Goal: Task Accomplishment & Management: Complete application form

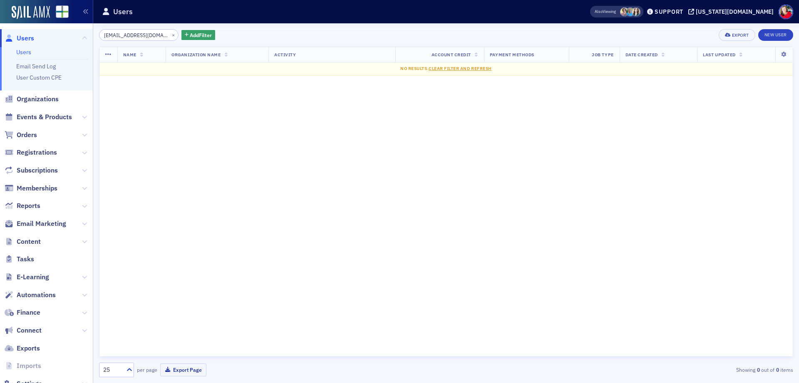
click at [119, 35] on input "imartin@una.edu" at bounding box center [139, 35] width 80 height 12
type input "imartindale@una.edu"
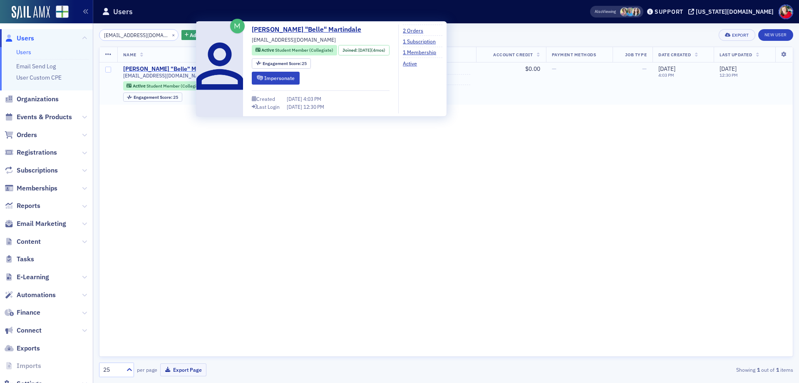
click at [152, 67] on div "Isabelle "Belle" Martindale" at bounding box center [171, 68] width 97 height 7
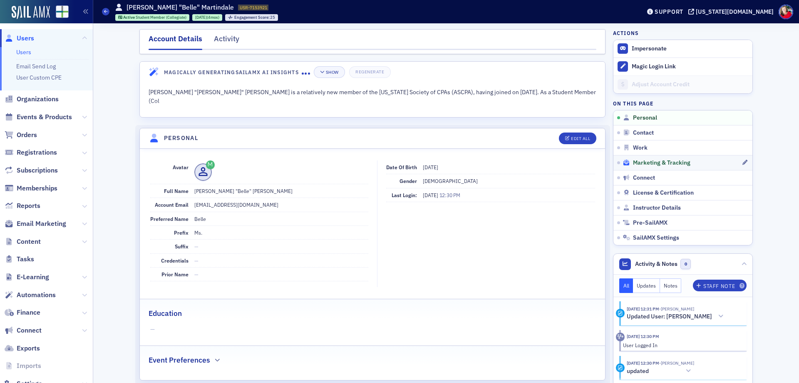
click at [642, 164] on span "Marketing & Tracking" at bounding box center [661, 162] width 57 height 7
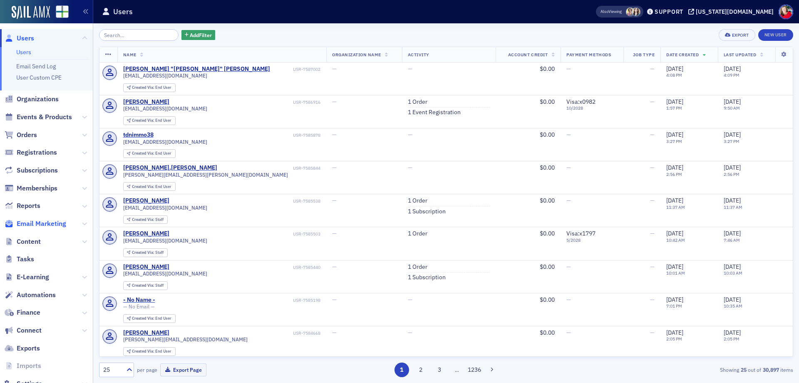
click at [55, 226] on span "Email Marketing" at bounding box center [42, 223] width 50 height 9
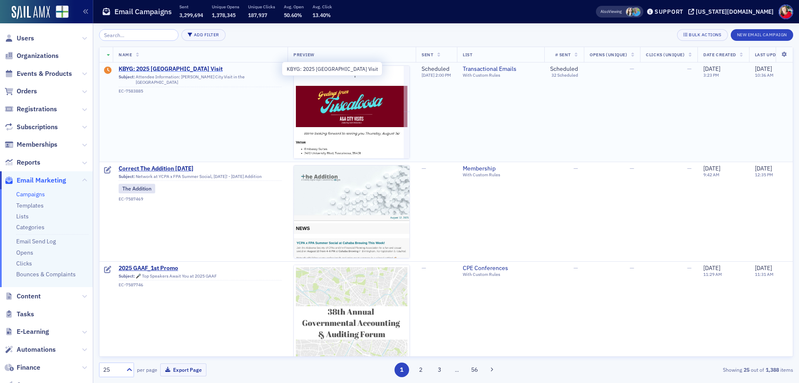
click at [181, 70] on span "KBYG: 2025 Tuscaloosa City Visit" at bounding box center [200, 68] width 163 height 7
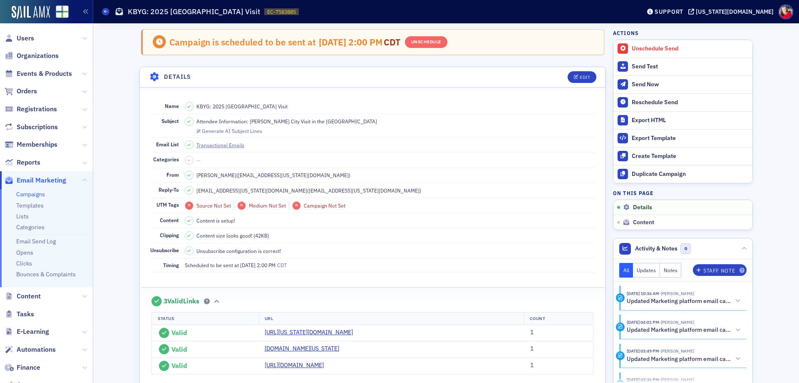
click at [36, 179] on span "Email Marketing" at bounding box center [42, 180] width 50 height 9
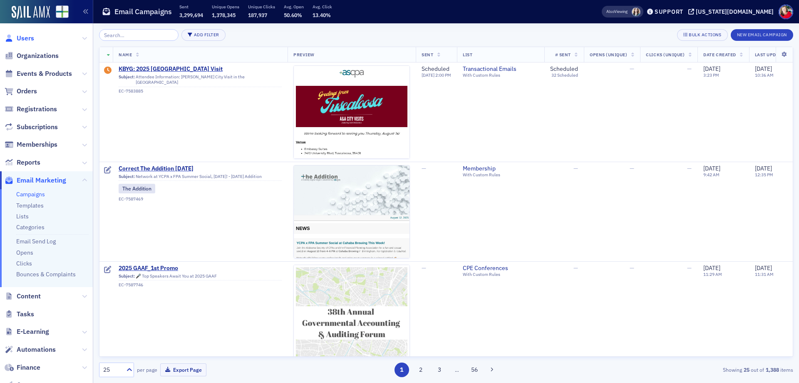
click at [24, 37] on span "Users" at bounding box center [25, 38] width 17 height 9
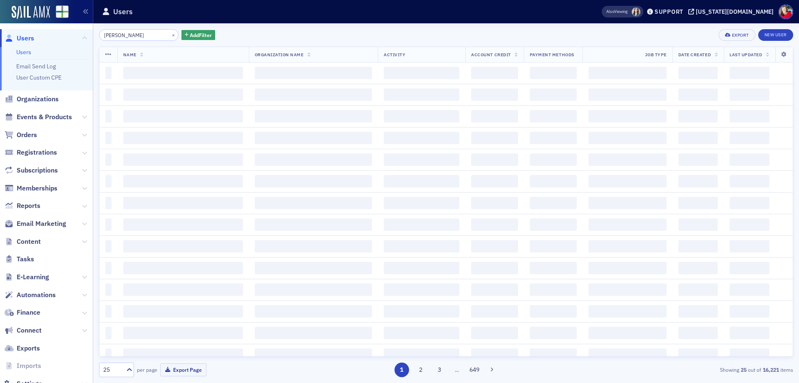
type input "belle martindale"
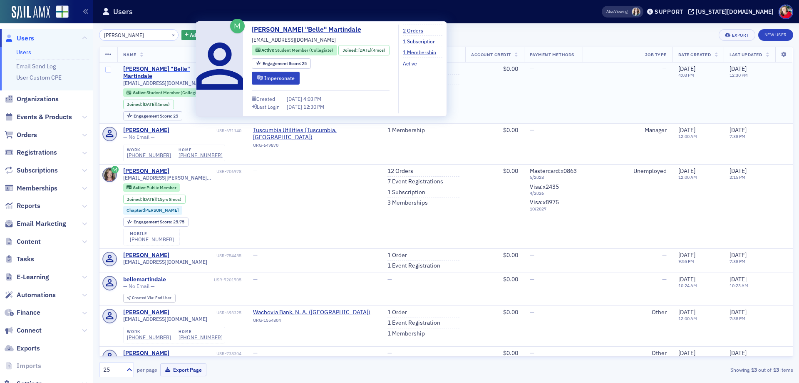
click at [137, 68] on div "Isabelle "Belle" Martindale" at bounding box center [167, 72] width 89 height 15
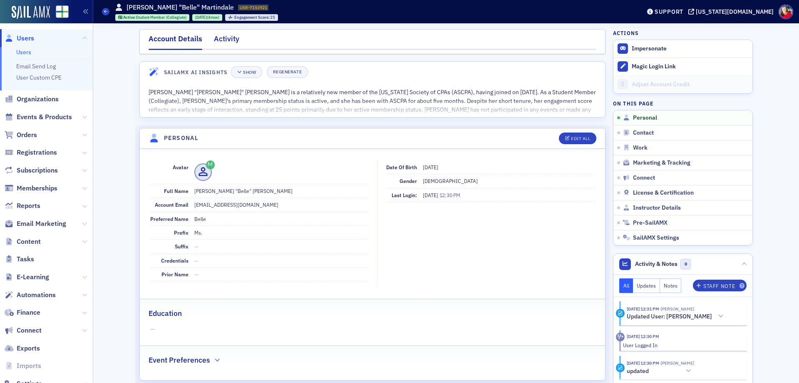
click at [220, 37] on div "Activity" at bounding box center [226, 40] width 25 height 15
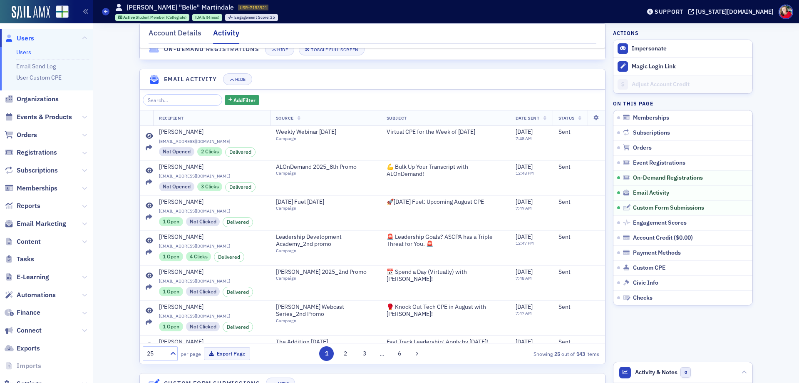
scroll to position [416, 0]
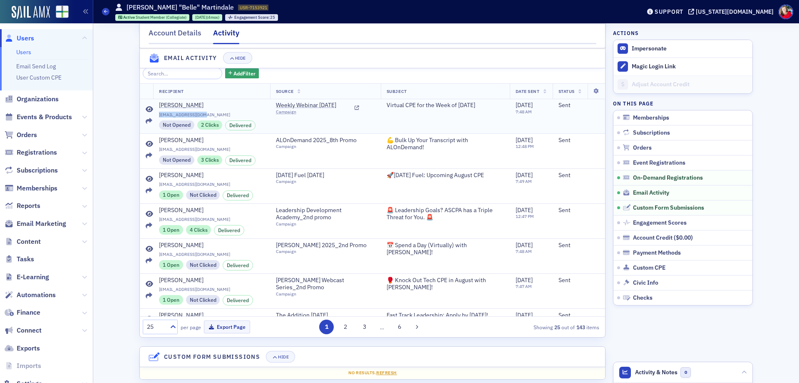
drag, startPoint x: 200, startPoint y: 122, endPoint x: 154, endPoint y: 123, distance: 46.6
click at [154, 123] on td "Belle Martindale imartindale@una.edu Not Opened 2 Clicks Delivered" at bounding box center [211, 116] width 117 height 35
copy span "imartindale@una.edu"
click at [748, 14] on div "[US_STATE][DOMAIN_NAME]" at bounding box center [735, 11] width 78 height 7
click at [748, 12] on div "[US_STATE][DOMAIN_NAME]" at bounding box center [735, 11] width 78 height 7
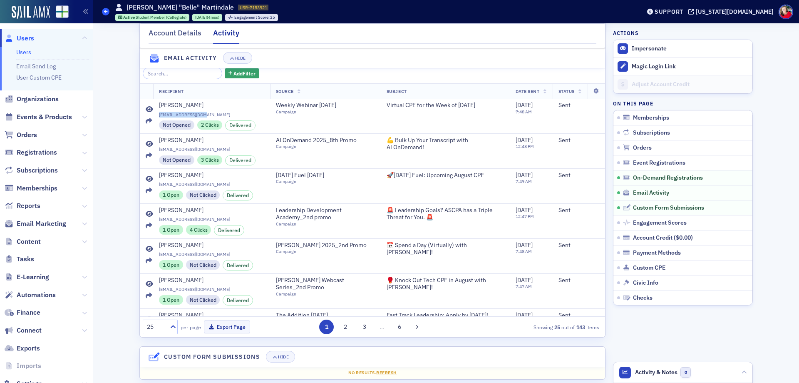
click at [104, 11] on icon at bounding box center [105, 12] width 3 height 4
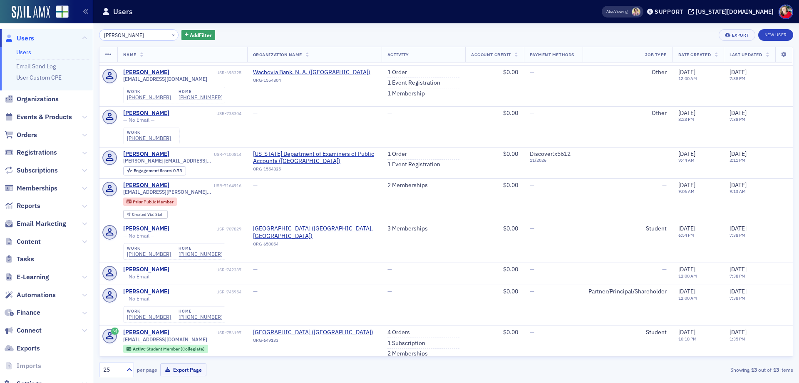
scroll to position [250, 0]
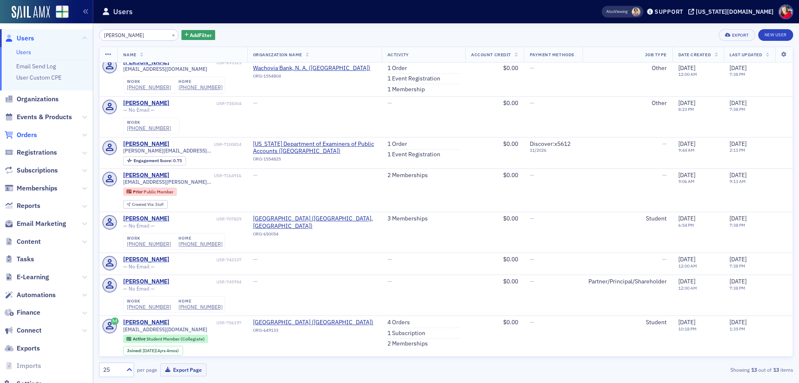
click at [32, 135] on span "Orders" at bounding box center [27, 134] width 20 height 9
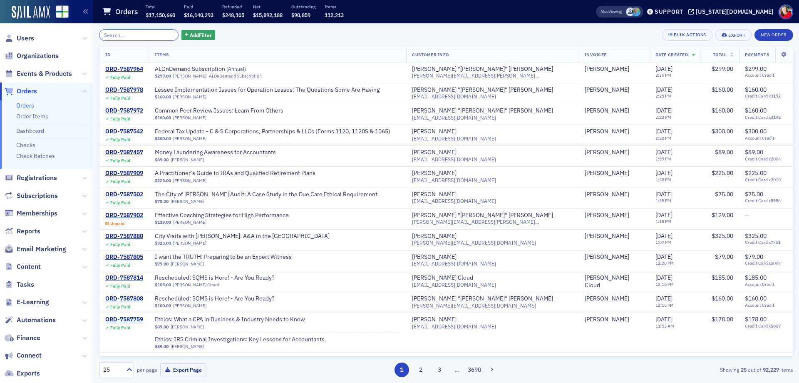
click at [137, 35] on input "search" at bounding box center [139, 35] width 80 height 12
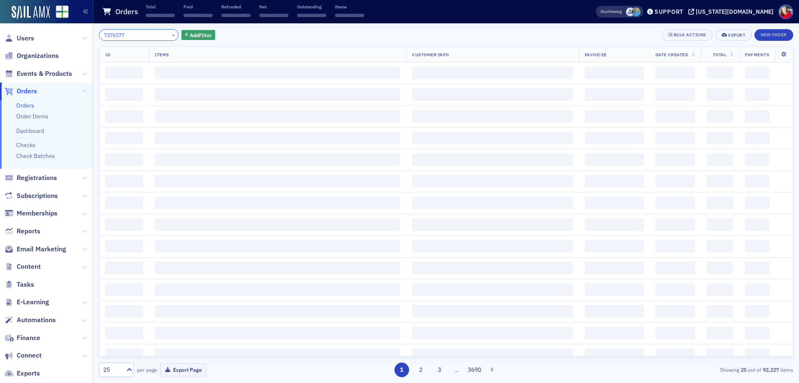
type input "7376577"
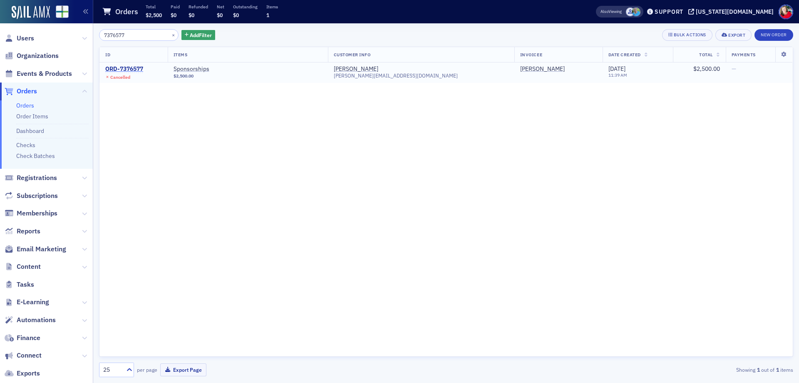
click at [132, 69] on div "ORD-7376577" at bounding box center [124, 68] width 38 height 7
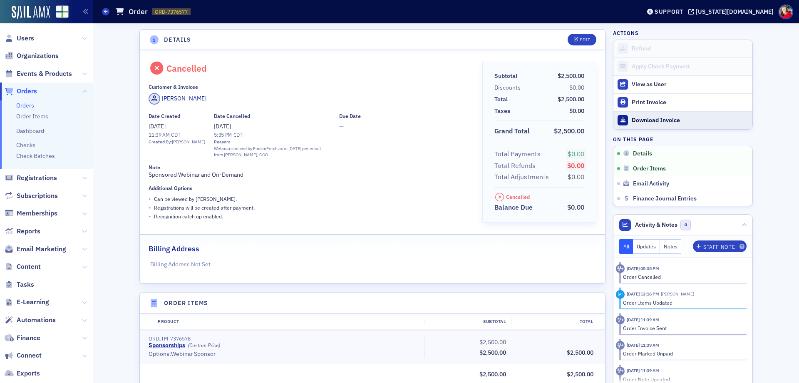
click at [649, 118] on div "Download Invoice" at bounding box center [690, 120] width 117 height 7
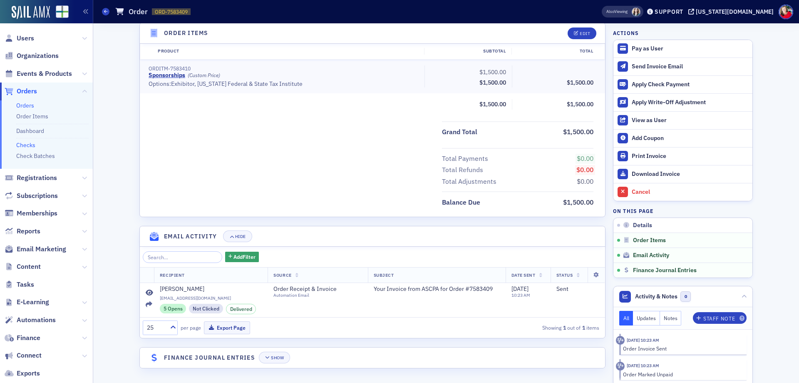
click at [24, 145] on link "Checks" at bounding box center [25, 144] width 19 height 7
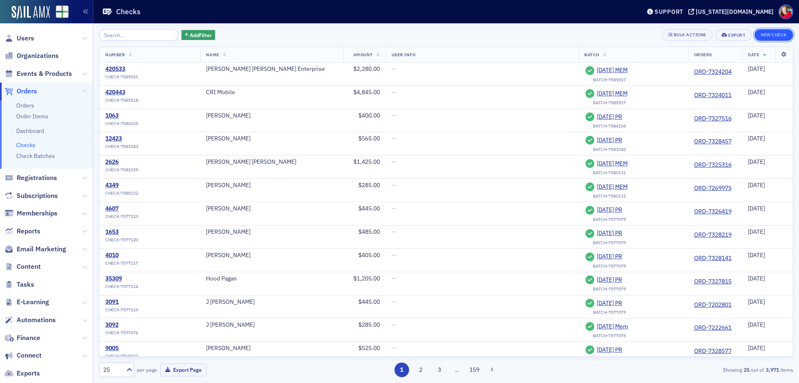
click at [764, 33] on button "New Check" at bounding box center [774, 35] width 39 height 12
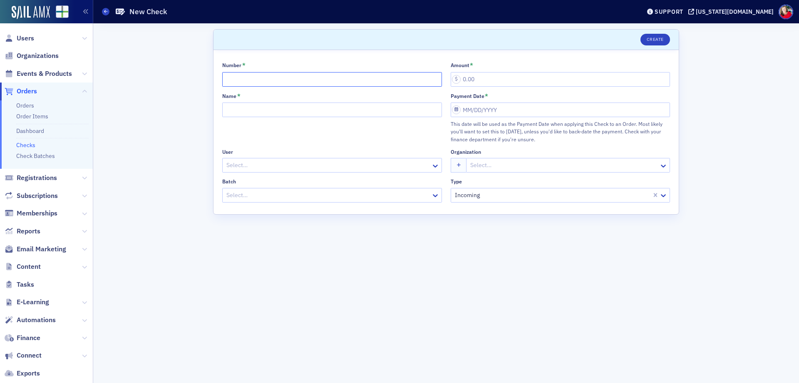
click at [403, 81] on input "Number *" at bounding box center [332, 79] width 220 height 15
type input "004469"
click at [383, 110] on input "Name *" at bounding box center [332, 109] width 220 height 15
type input "Corporate Tax Advisors Inc."
type input "1,500.00"
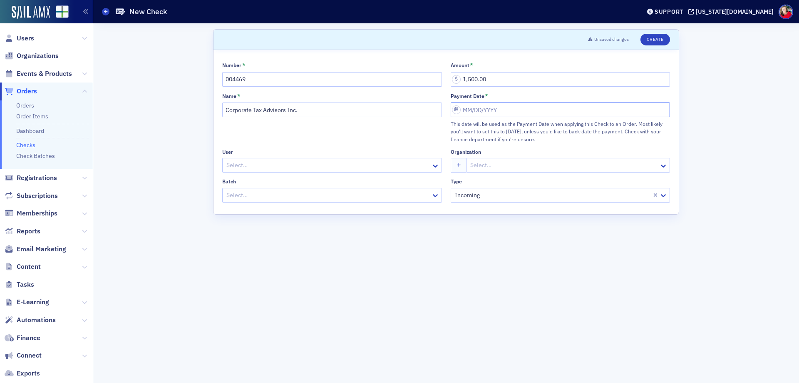
select select "7"
select select "2025"
click at [470, 191] on div "11" at bounding box center [471, 193] width 10 height 10
type input "08/11/2025"
click at [329, 164] on div at bounding box center [328, 165] width 205 height 10
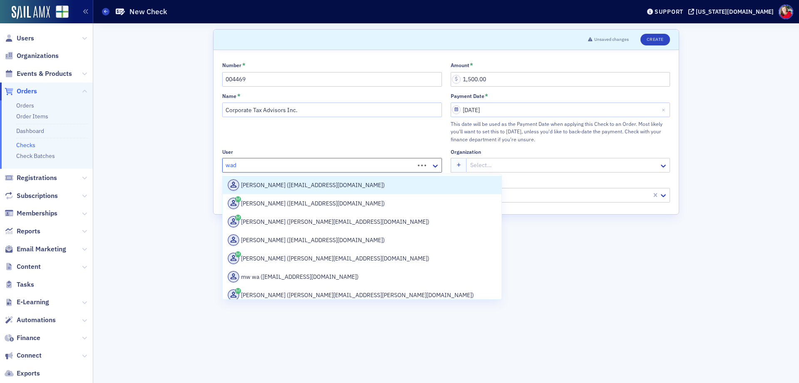
type input "wade"
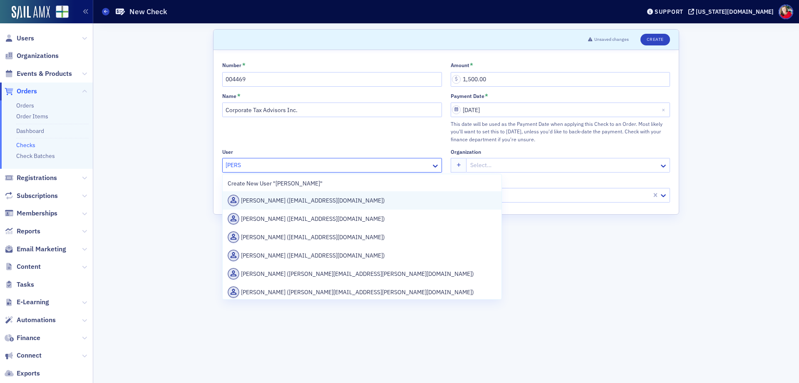
click at [323, 208] on div "Wade Wiginton (wadew@corporatetaxadvisors.com)" at bounding box center [362, 200] width 279 height 18
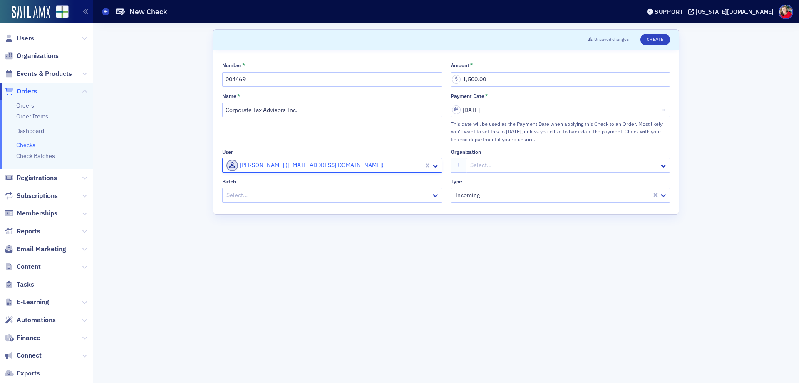
click at [483, 164] on div at bounding box center [564, 165] width 189 height 10
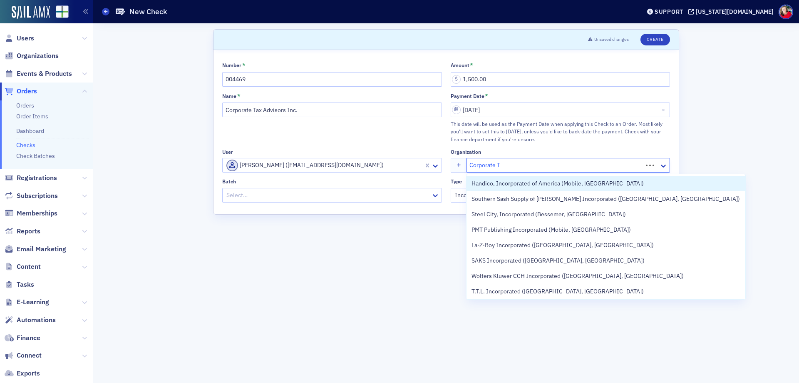
type input "Corporate Ta"
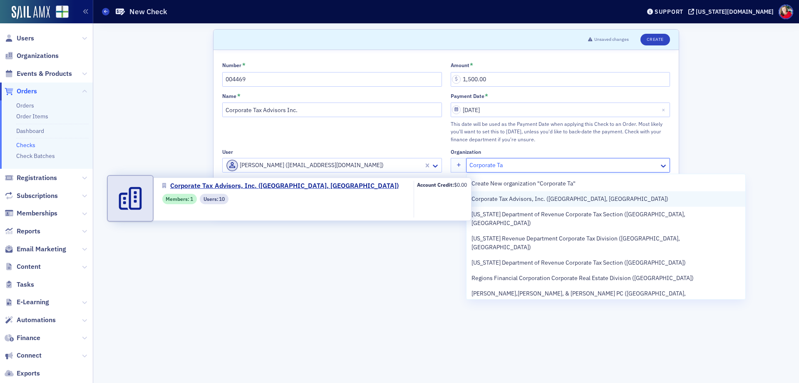
click at [497, 200] on span "Corporate Tax Advisors, Inc. (Huntsville, AL)" at bounding box center [570, 198] width 197 height 9
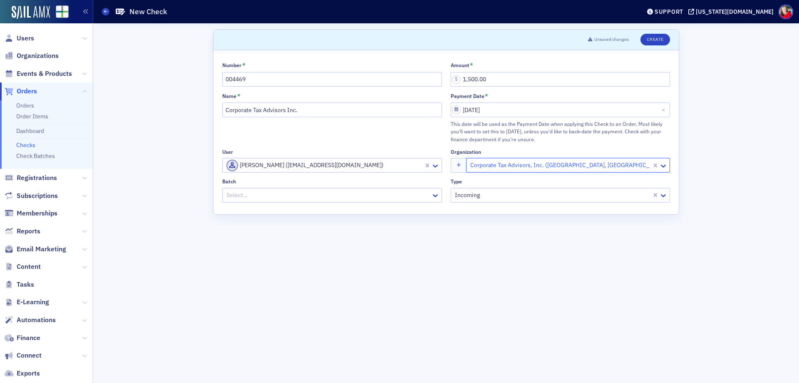
click at [386, 194] on div at bounding box center [328, 195] width 205 height 10
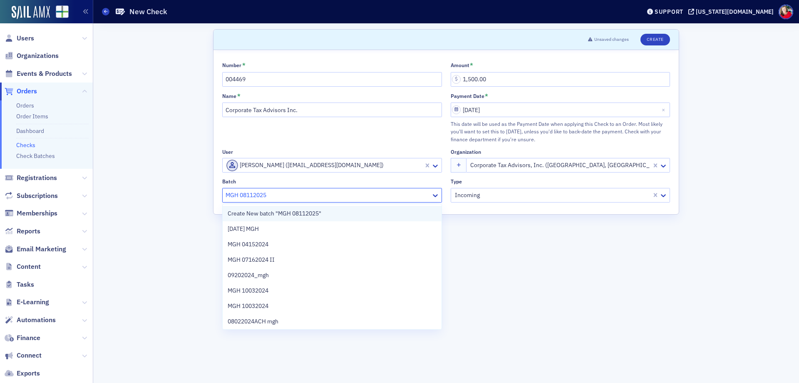
click at [341, 212] on div "Create New batch "MGH 08112025"" at bounding box center [332, 213] width 209 height 9
type input "MGH 08112025"
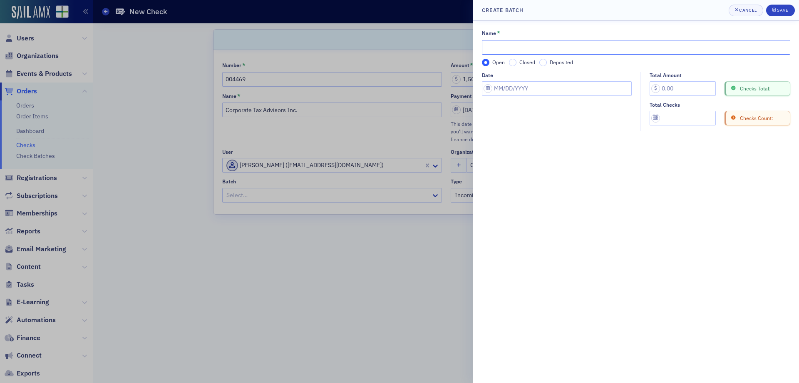
click at [540, 49] on input "Name *" at bounding box center [636, 47] width 308 height 15
type input "MGH 08112025"
select select "7"
select select "2025"
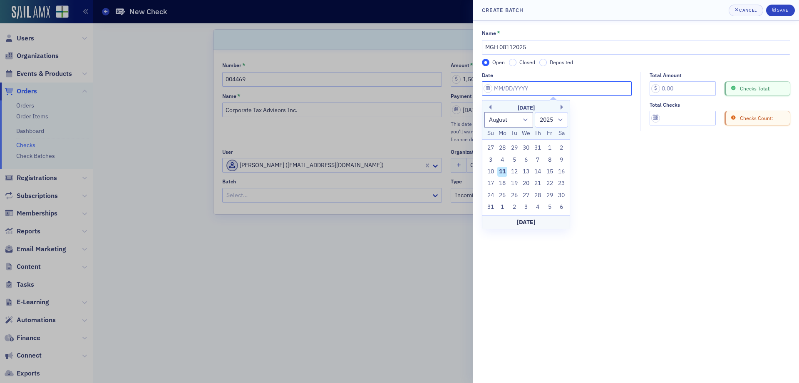
click at [510, 85] on input "Date" at bounding box center [557, 88] width 150 height 15
click at [501, 169] on div "11" at bounding box center [502, 172] width 10 height 10
type input "08/11/2025"
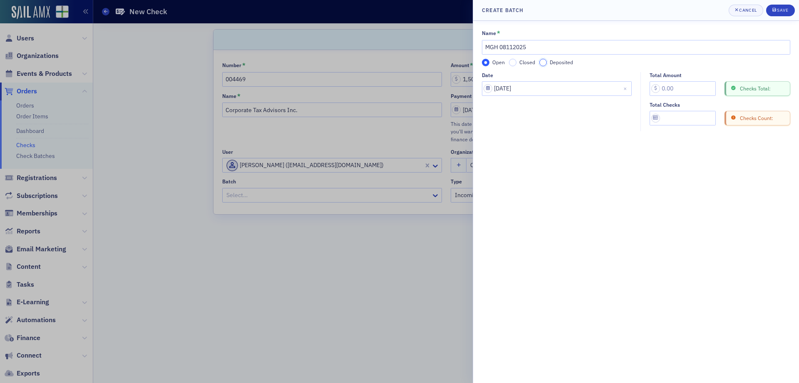
click at [543, 64] on input "Deposited" at bounding box center [542, 62] width 7 height 7
click at [521, 117] on input "Deposit Date" at bounding box center [557, 118] width 150 height 15
select select "7"
select select "2025"
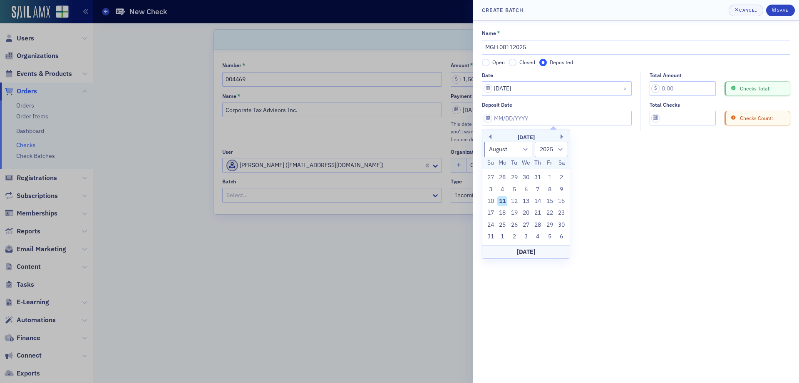
click at [500, 199] on div "11" at bounding box center [502, 201] width 10 height 10
type input "08/11/2025"
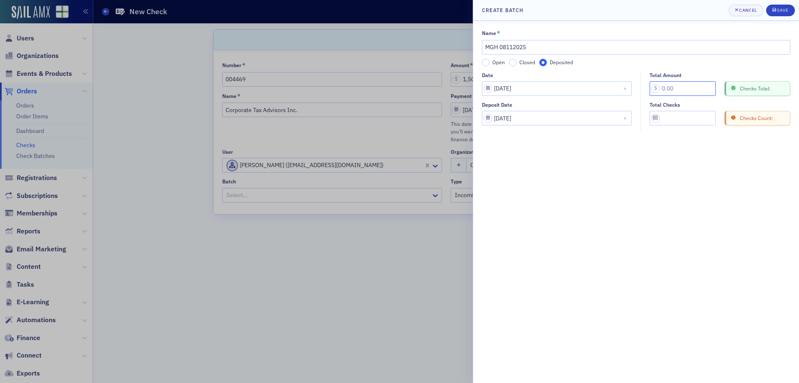
click at [669, 84] on input "Total Amount" at bounding box center [683, 88] width 66 height 15
type input "1,500.00"
click at [664, 122] on input "Total Checks" at bounding box center [683, 118] width 66 height 15
type input "1"
click at [784, 10] on div "Save" at bounding box center [782, 10] width 11 height 5
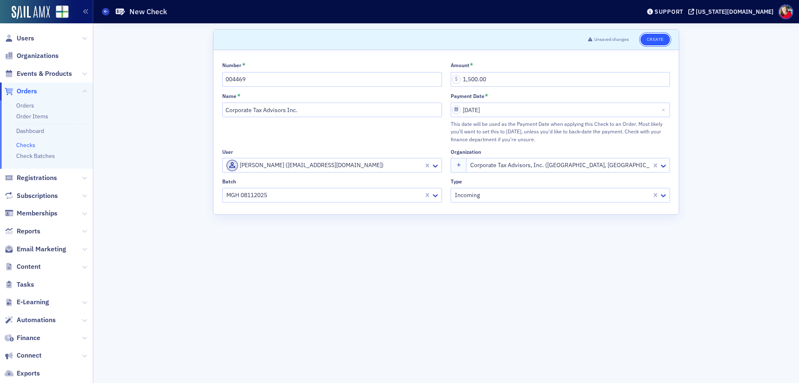
click at [650, 41] on button "Create" at bounding box center [656, 40] width 30 height 12
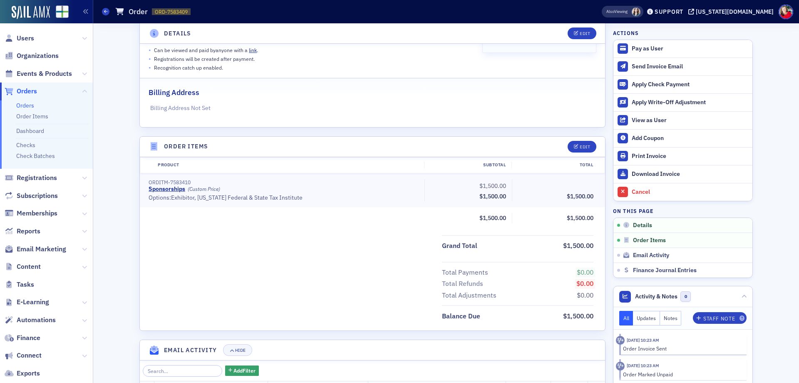
scroll to position [167, 0]
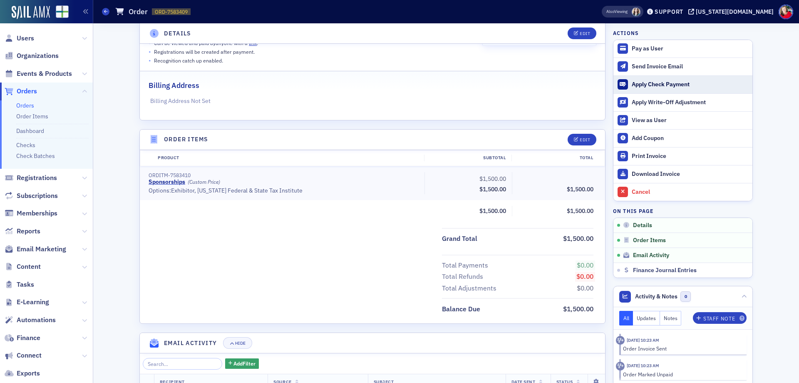
click at [665, 85] on div "Apply Check Payment" at bounding box center [690, 84] width 117 height 7
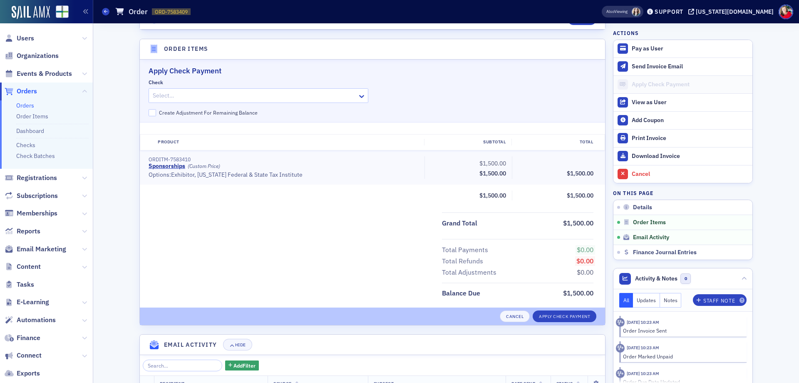
scroll to position [268, 0]
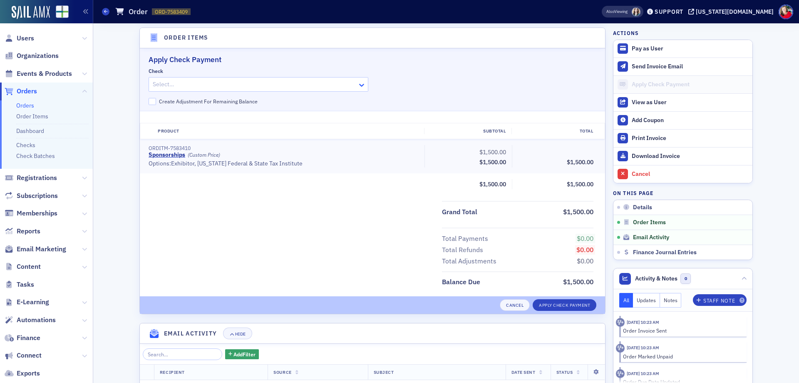
click at [361, 82] on icon at bounding box center [362, 85] width 8 height 8
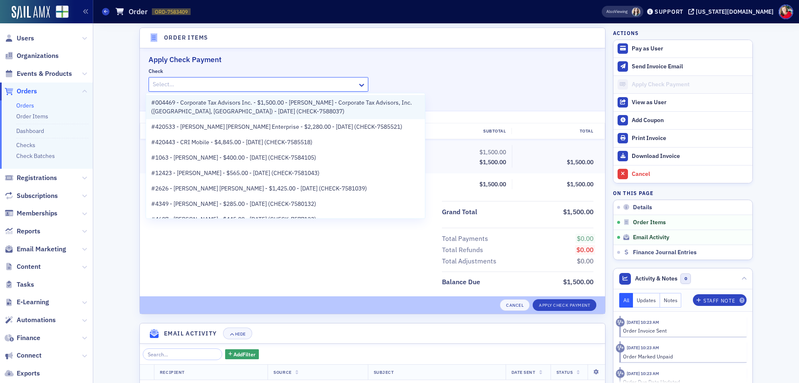
click at [339, 109] on span "#004469 - Corporate Tax Advisors Inc. - $1,500.00 - [PERSON_NAME] - Corporate T…" at bounding box center [285, 106] width 269 height 17
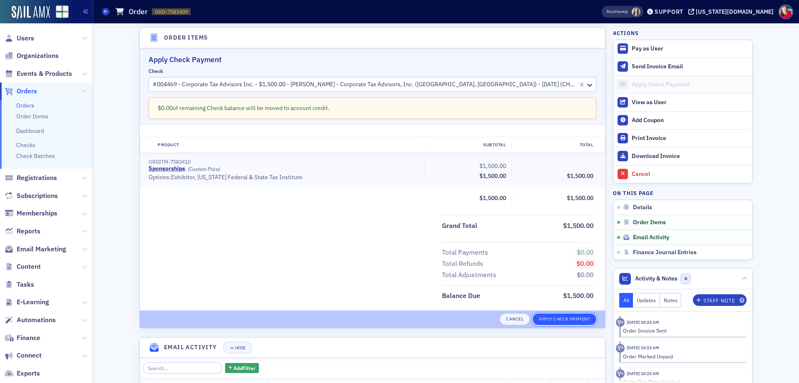
click at [568, 316] on button "Apply Check Payment" at bounding box center [565, 319] width 64 height 12
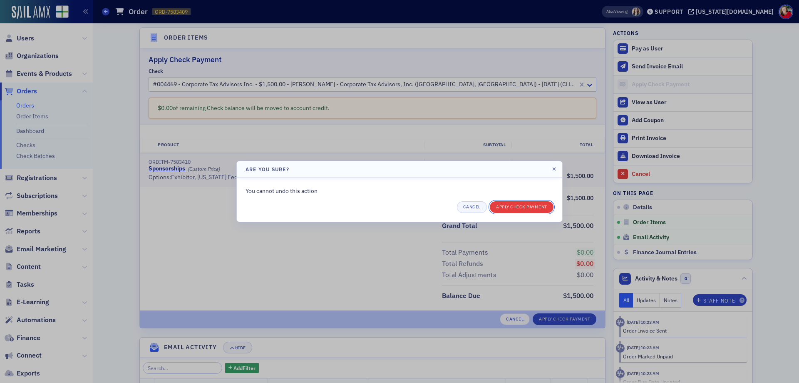
click at [536, 208] on button "Apply Check Payment" at bounding box center [522, 207] width 64 height 12
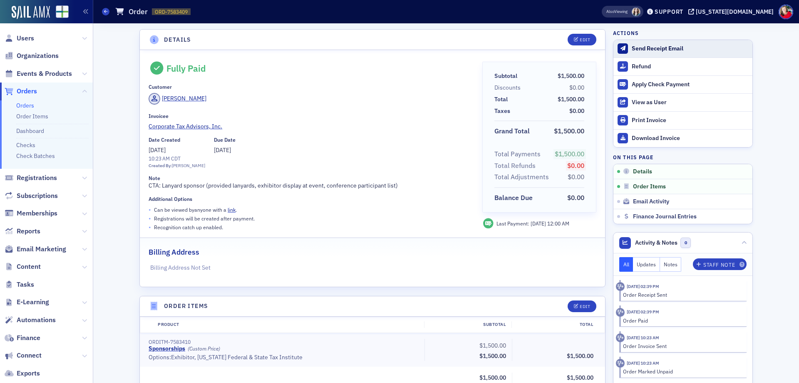
click at [681, 50] on div "Send Receipt Email" at bounding box center [690, 48] width 117 height 7
click at [684, 14] on div "Support" at bounding box center [669, 11] width 29 height 7
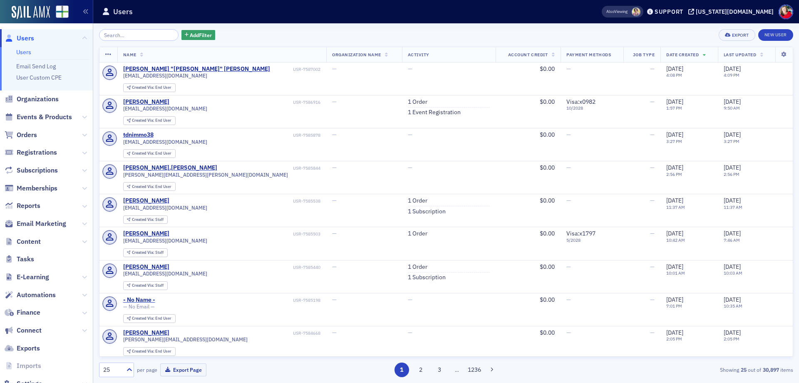
click at [123, 37] on input "search" at bounding box center [139, 35] width 80 height 12
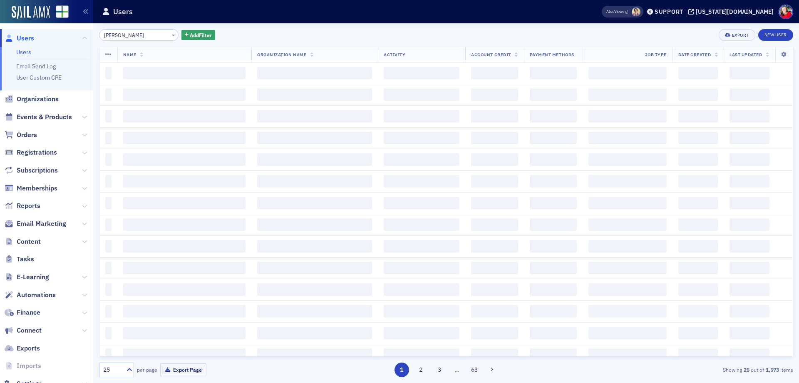
type input "[PERSON_NAME]"
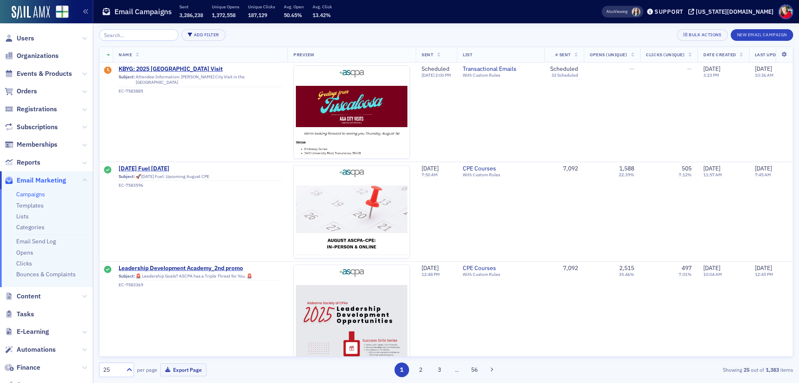
scroll to position [2200, 36]
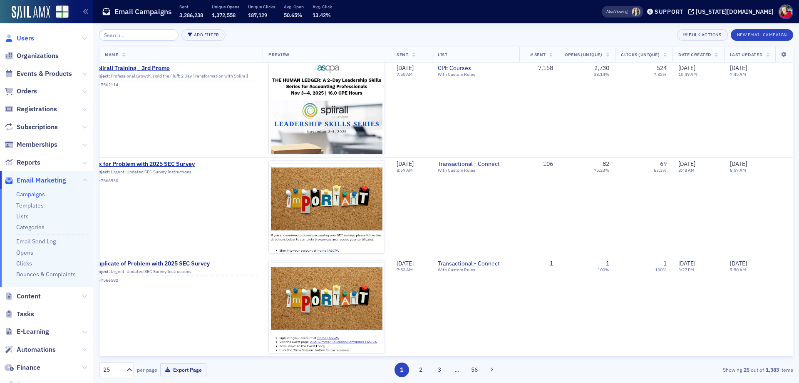
click at [33, 39] on span "Users" at bounding box center [25, 38] width 17 height 9
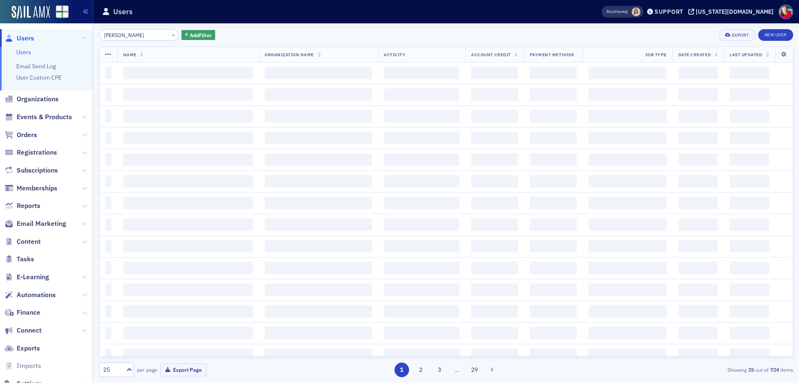
type input "[PERSON_NAME]"
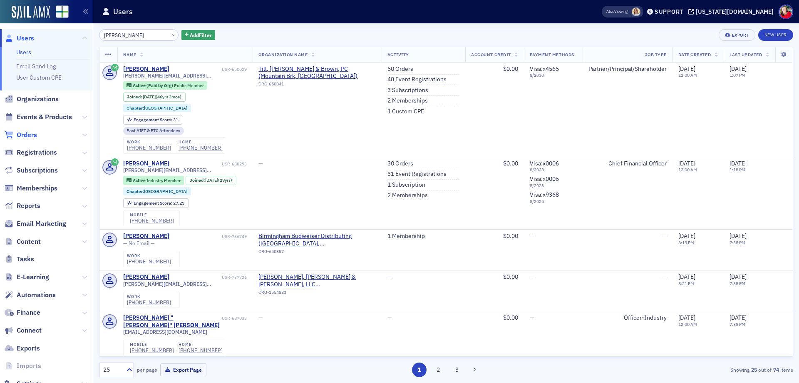
click at [27, 137] on span "Orders" at bounding box center [27, 134] width 20 height 9
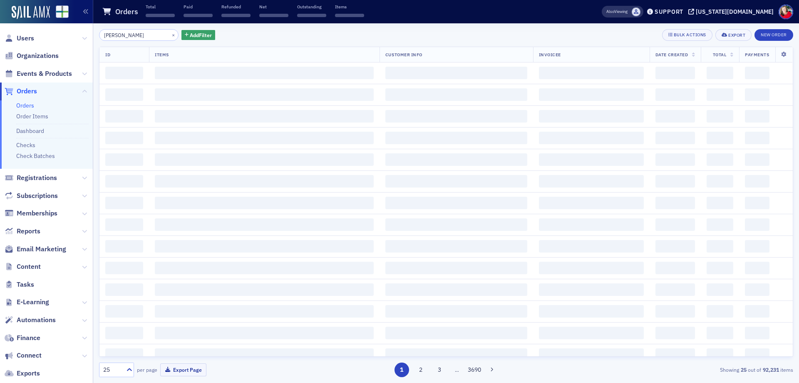
type input "[PERSON_NAME]"
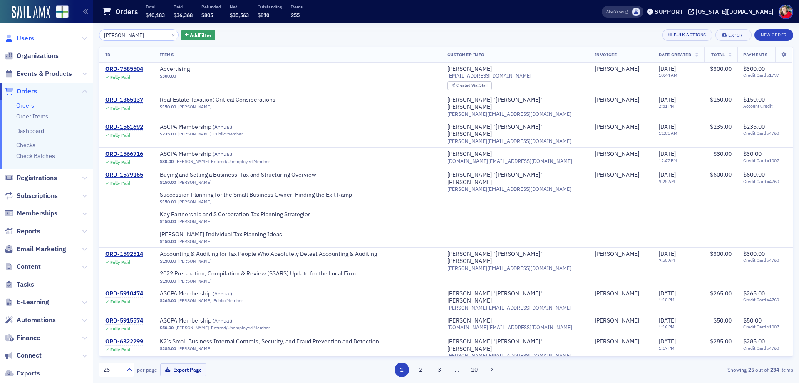
click at [32, 38] on span "Users" at bounding box center [25, 38] width 17 height 9
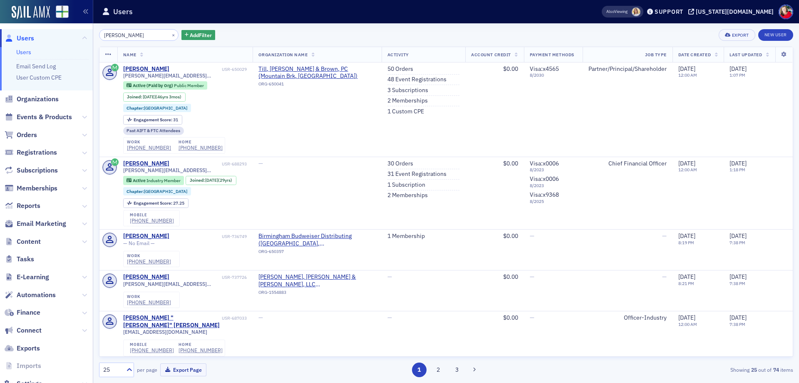
drag, startPoint x: 127, startPoint y: 36, endPoint x: 75, endPoint y: 40, distance: 53.0
click at [75, 40] on div "Users Users Email Send Log User Custom CPE Organizations Events & Products Orde…" at bounding box center [399, 191] width 799 height 383
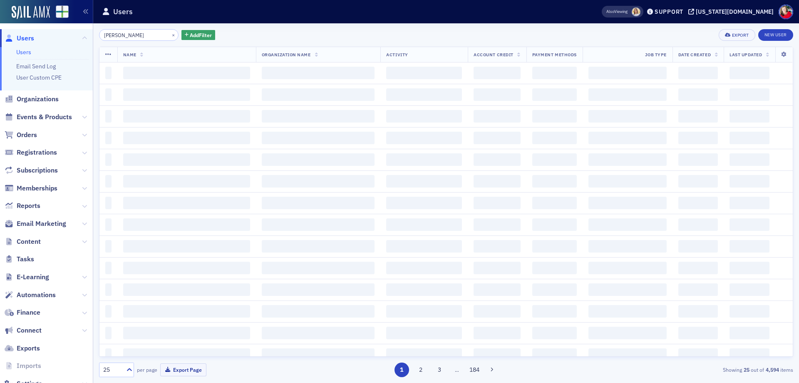
type input "[PERSON_NAME]"
